Goal: Information Seeking & Learning: Learn about a topic

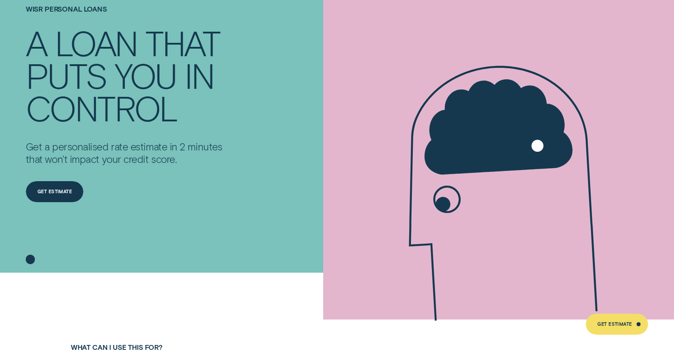
scroll to position [139, 0]
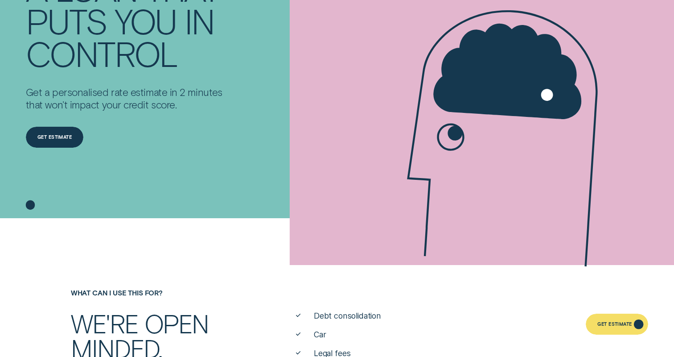
click at [610, 323] on div "Get Estimate" at bounding box center [615, 325] width 34 height 4
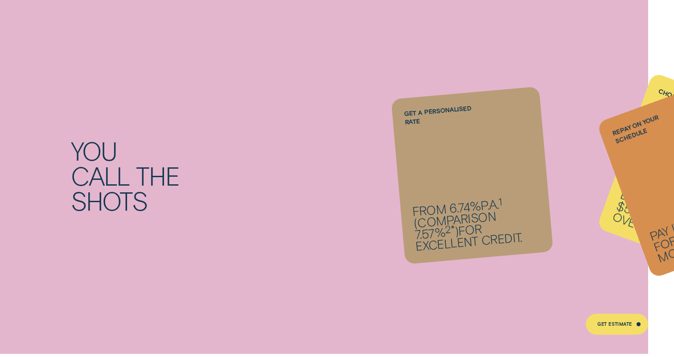
scroll to position [706, 0]
